Goal: Transaction & Acquisition: Purchase product/service

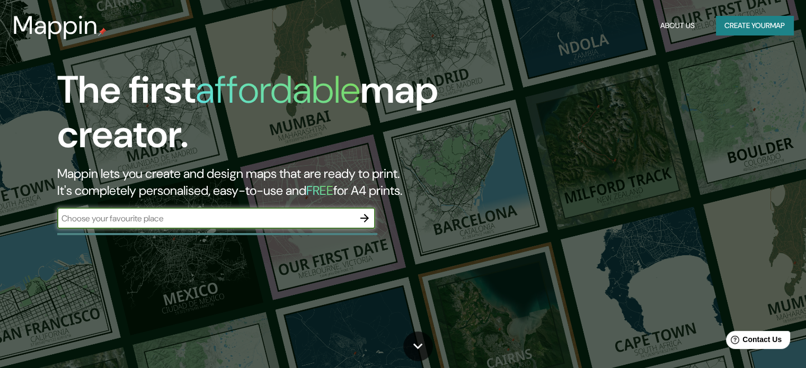
click at [182, 217] on input "text" at bounding box center [205, 219] width 297 height 12
type input "viña del mar"
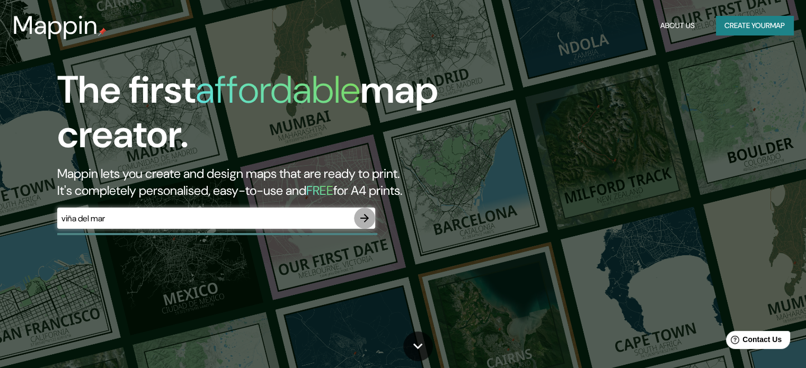
click at [372, 217] on button "button" at bounding box center [364, 218] width 21 height 21
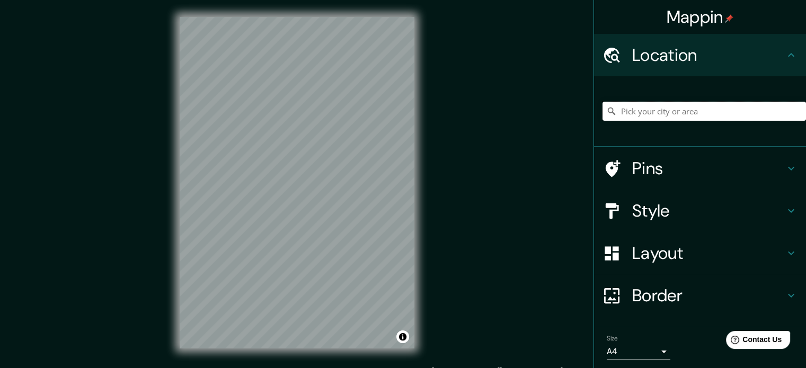
click at [662, 108] on input "Pick your city or area" at bounding box center [705, 111] width 204 height 19
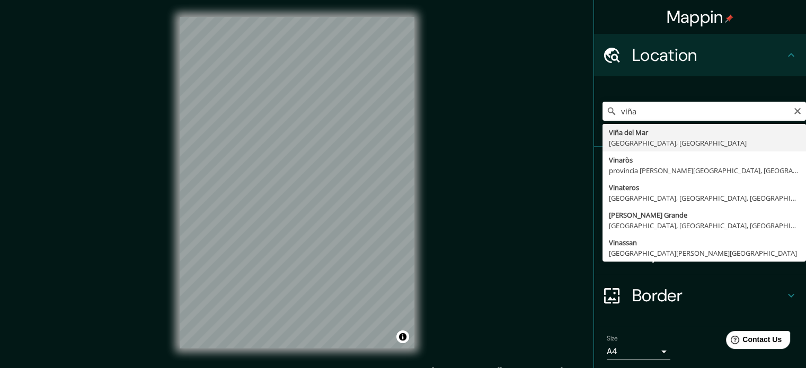
type input "Viña del Mar, Región de Valparaíso, Chile"
click at [464, 199] on div "Mappin Location Viña del Mar, Región de Valparaíso, Chile Viña del Mar Región d…" at bounding box center [403, 191] width 806 height 383
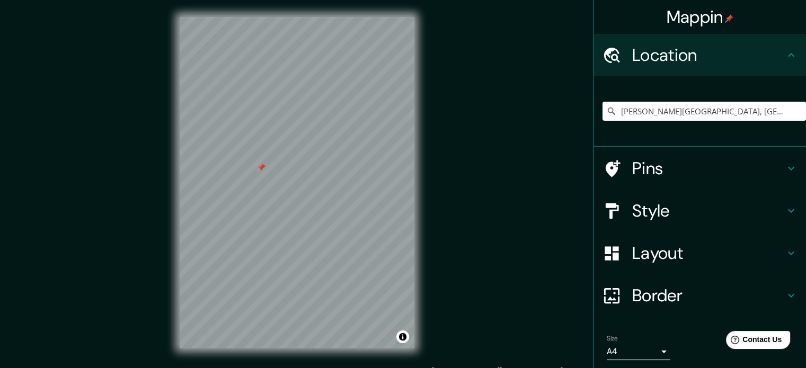
click at [263, 166] on div at bounding box center [261, 167] width 8 height 8
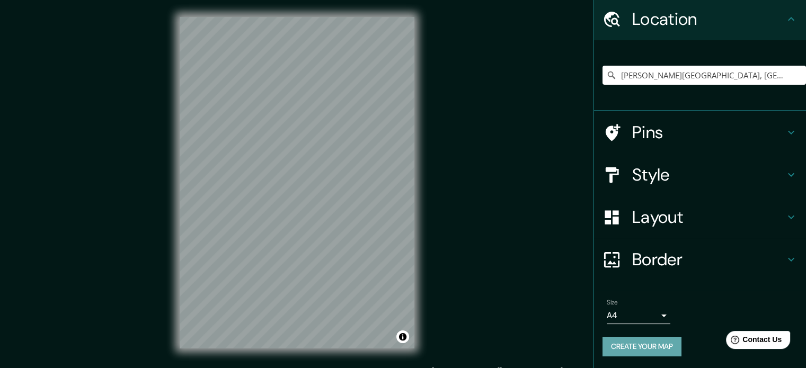
click at [658, 338] on button "Create your map" at bounding box center [642, 347] width 79 height 20
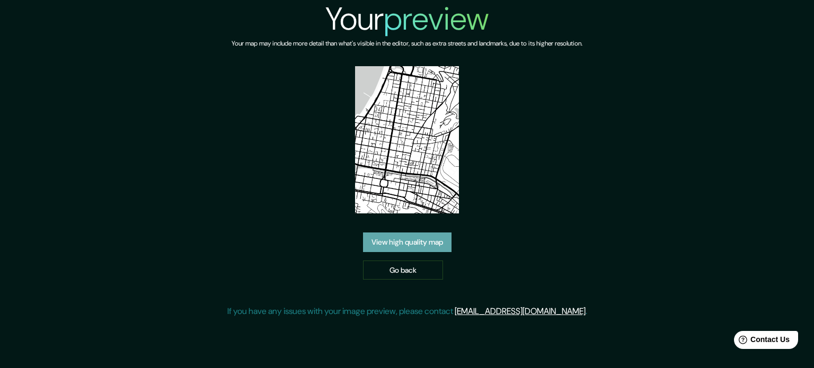
click at [404, 242] on link "View high quality map" at bounding box center [407, 243] width 89 height 20
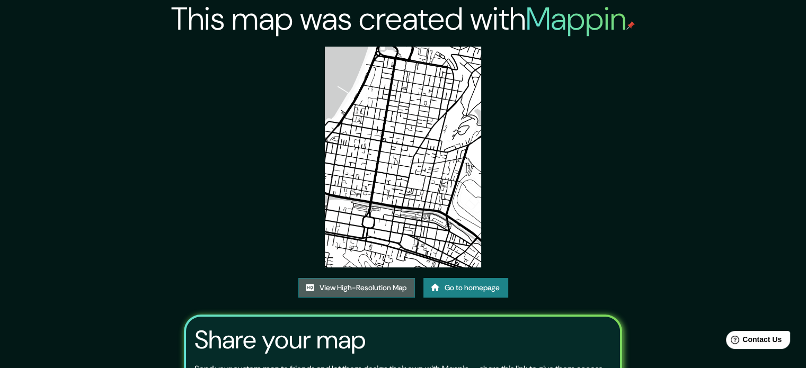
drag, startPoint x: 381, startPoint y: 148, endPoint x: 343, endPoint y: 291, distance: 148.0
click at [343, 291] on link "View High-Resolution Map" at bounding box center [356, 288] width 117 height 20
click at [372, 292] on link "View High-Resolution Map" at bounding box center [356, 288] width 117 height 20
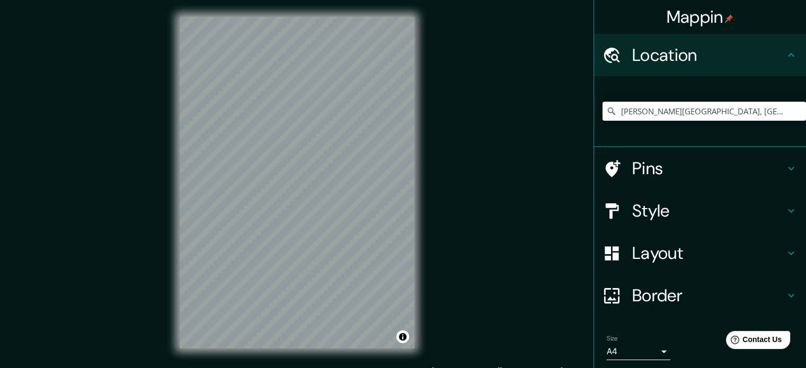
click at [769, 118] on input "[PERSON_NAME][GEOGRAPHIC_DATA], [GEOGRAPHIC_DATA], [GEOGRAPHIC_DATA]" at bounding box center [705, 111] width 204 height 19
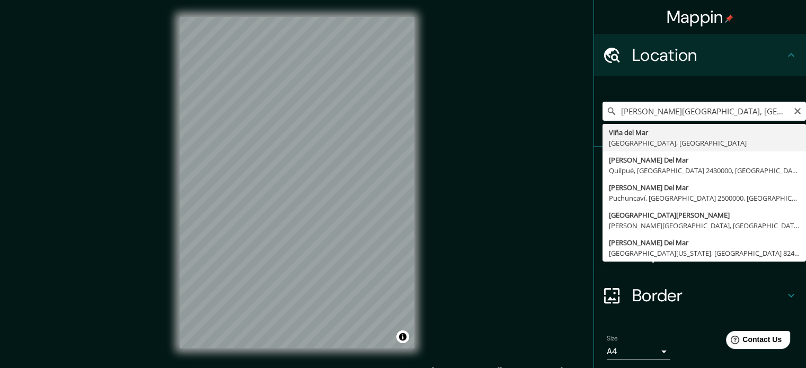
type input "[PERSON_NAME][GEOGRAPHIC_DATA], [GEOGRAPHIC_DATA], [GEOGRAPHIC_DATA]"
